Goal: Transaction & Acquisition: Purchase product/service

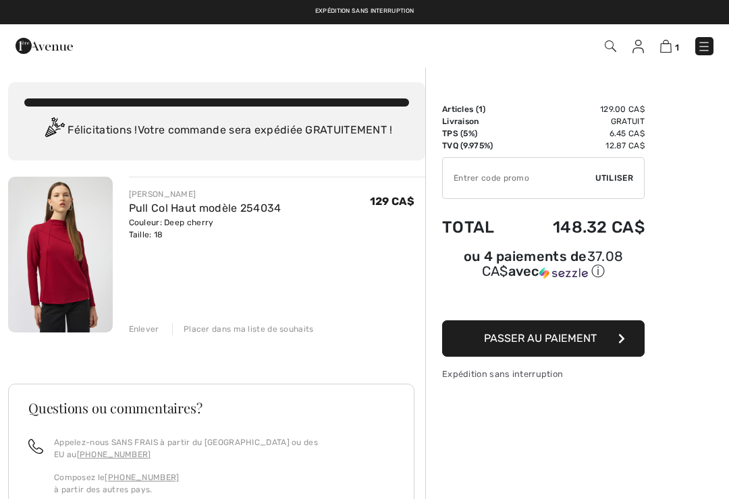
click at [590, 180] on input "TEXT" at bounding box center [519, 178] width 152 height 40
paste input "OC001534A9"
type input "OC001534A9"
click at [607, 177] on span "Utiliser" at bounding box center [614, 178] width 38 height 12
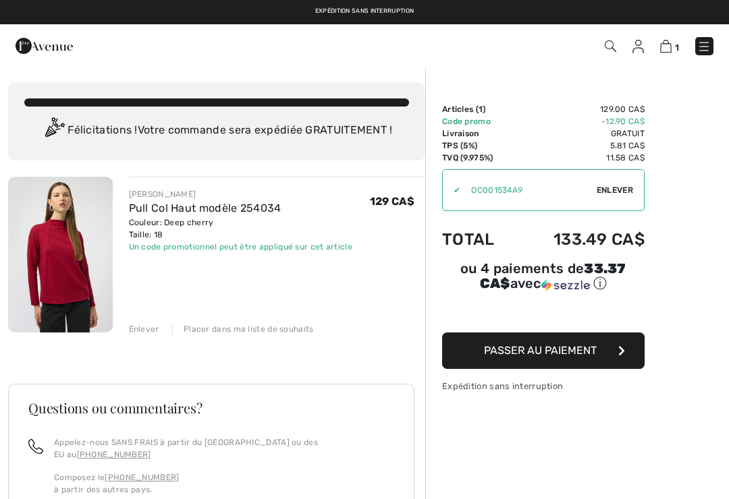
click at [464, 356] on button "Passer au paiement" at bounding box center [543, 351] width 202 height 36
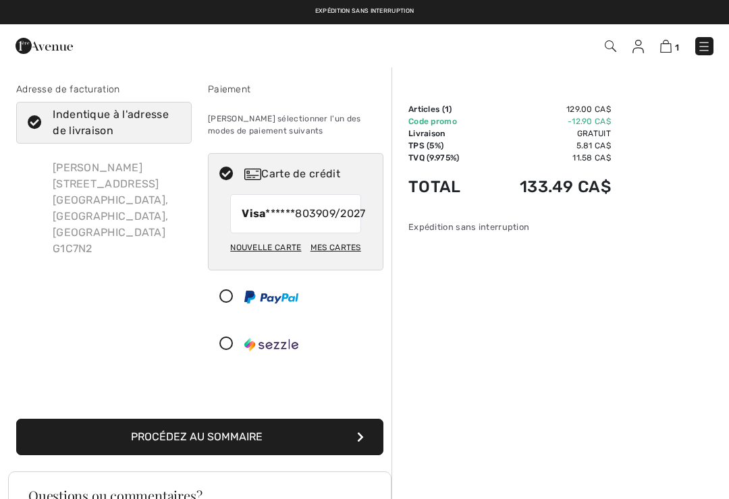
click at [336, 259] on div "Mes cartes" at bounding box center [335, 247] width 51 height 23
radio input "true"
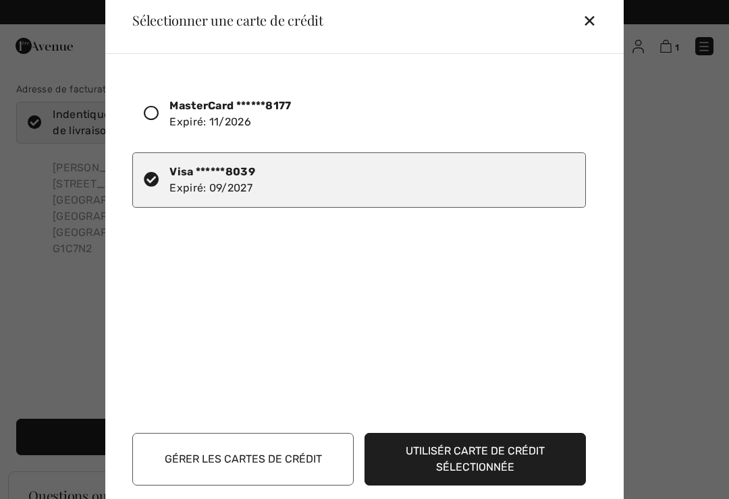
click at [148, 113] on icon at bounding box center [151, 113] width 15 height 15
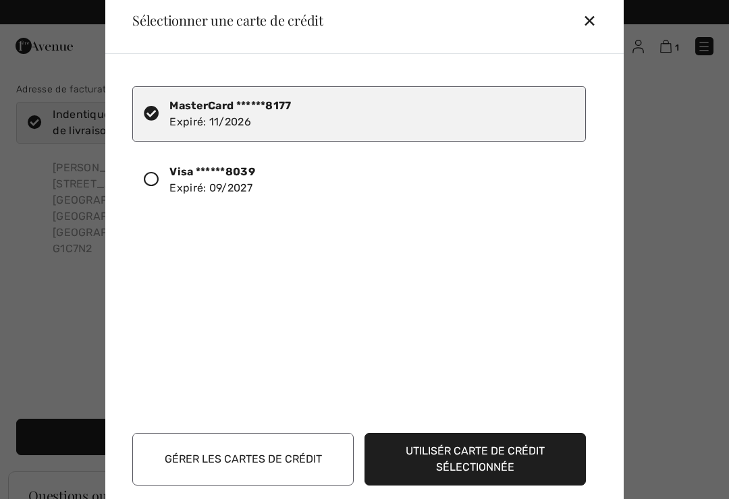
click at [412, 460] on button "Utilisér carte de crédit sélectionnée" at bounding box center [474, 459] width 221 height 53
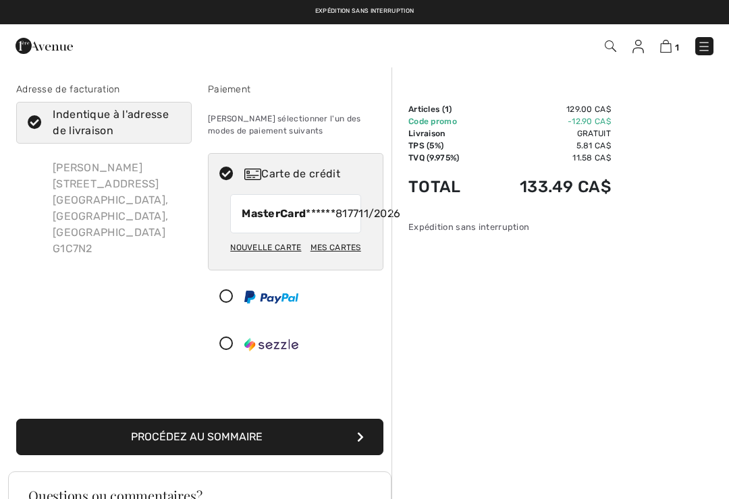
click at [170, 455] on button "Procédez au sommaire" at bounding box center [199, 437] width 367 height 36
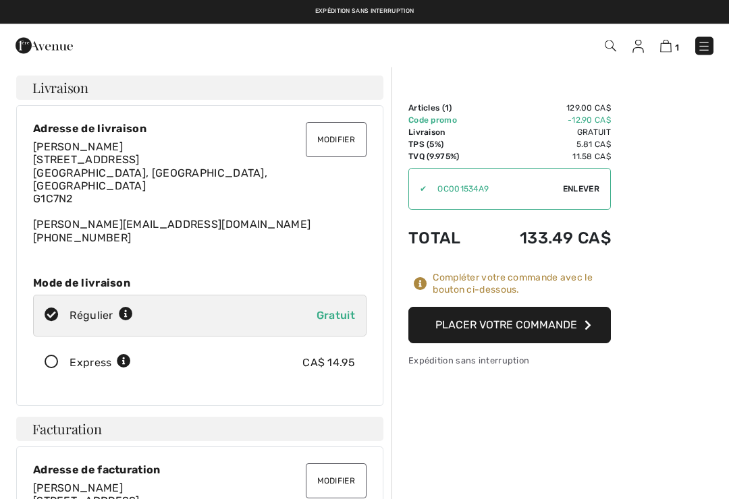
scroll to position [1, 0]
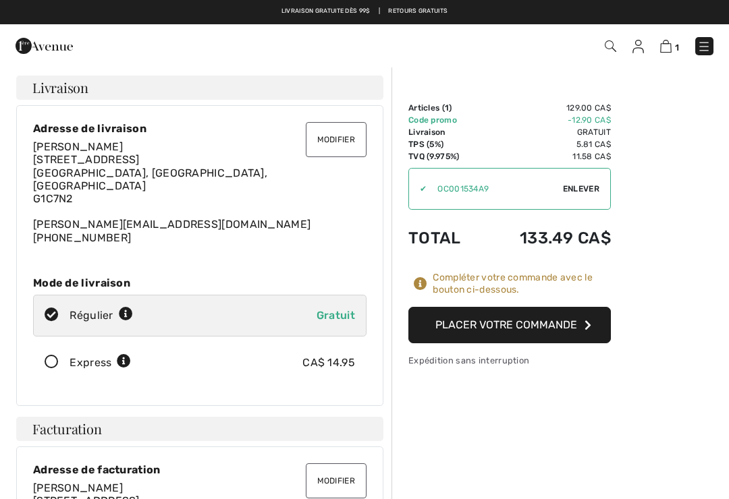
click at [437, 327] on button "Placer votre commande" at bounding box center [509, 325] width 202 height 36
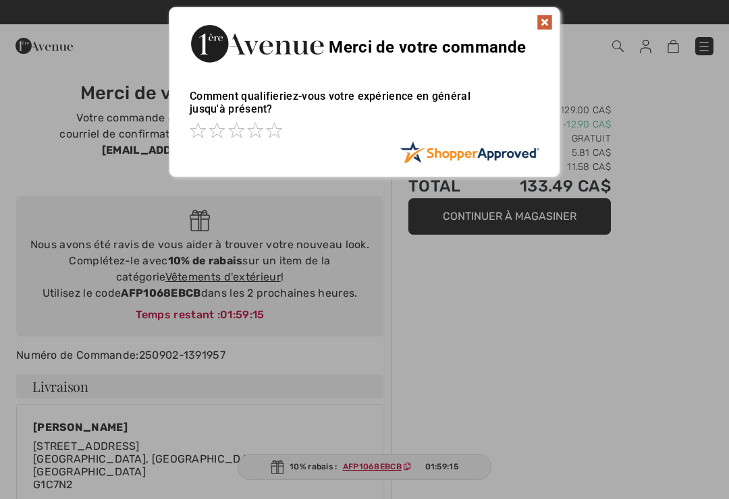
click at [540, 24] on img at bounding box center [544, 22] width 16 height 16
